Goal: Task Accomplishment & Management: Manage account settings

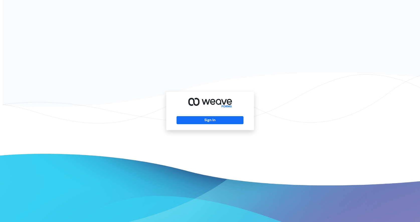
click at [198, 124] on div "Sign In" at bounding box center [210, 111] width 88 height 38
click at [201, 119] on button "Sign In" at bounding box center [210, 120] width 67 height 8
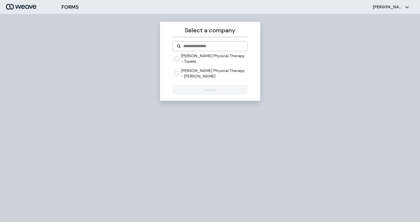
click at [206, 68] on label "[PERSON_NAME] Physical Therapy - [PERSON_NAME]" at bounding box center [214, 73] width 66 height 11
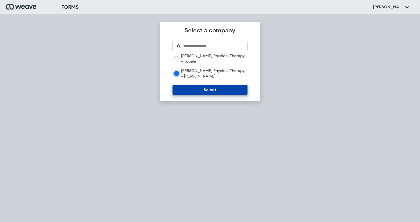
click at [205, 85] on button "Select" at bounding box center [210, 90] width 75 height 10
